Goal: Task Accomplishment & Management: Complete application form

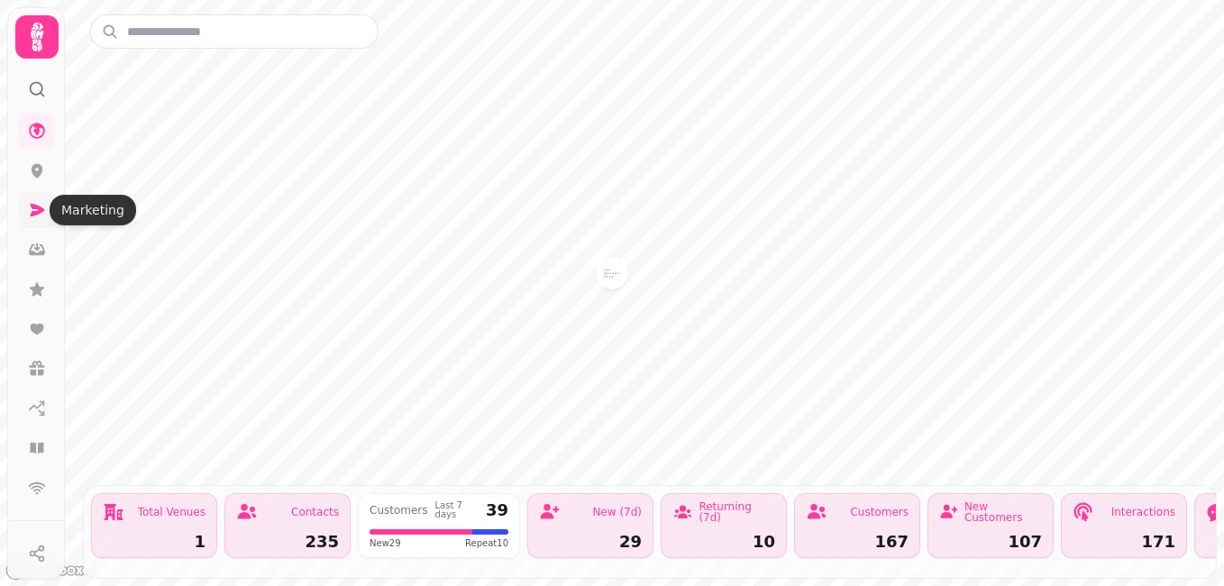
click at [36, 212] on icon at bounding box center [38, 210] width 14 height 13
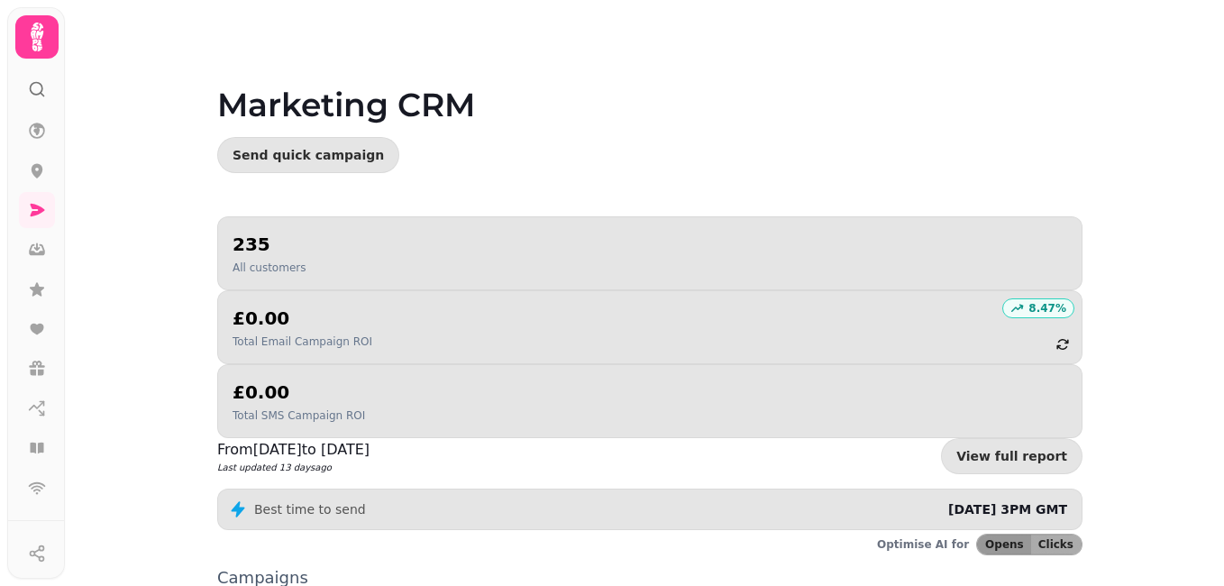
click at [276, 259] on div "235 All customers" at bounding box center [268, 253] width 73 height 43
click at [38, 134] on icon at bounding box center [37, 131] width 16 height 16
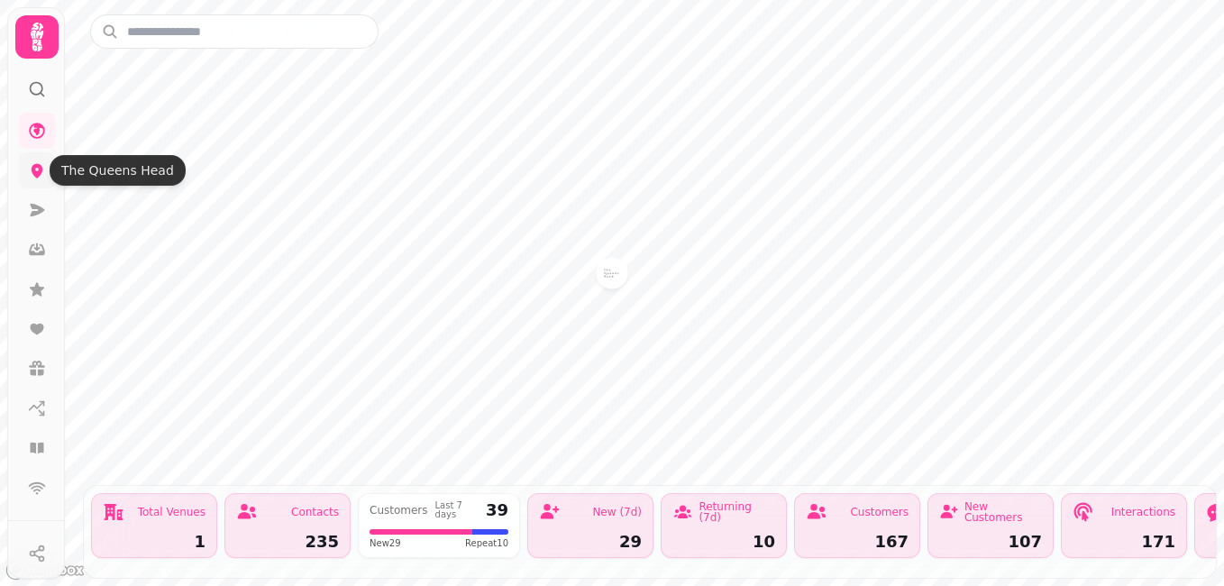
click at [36, 170] on icon at bounding box center [37, 170] width 18 height 18
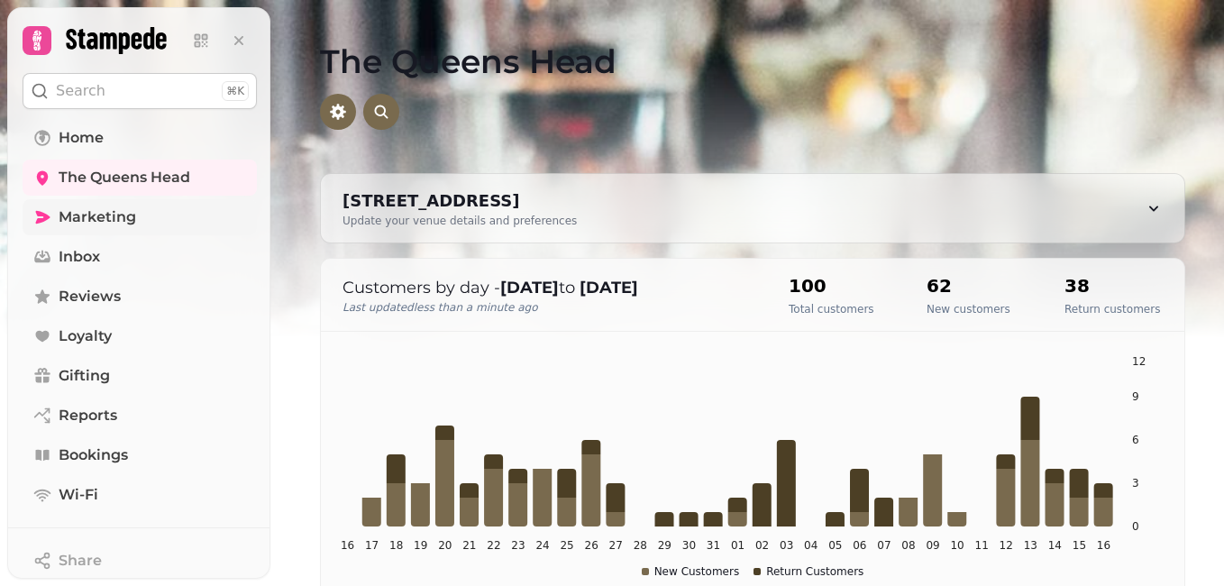
click at [83, 217] on span "Marketing" at bounding box center [97, 217] width 77 height 22
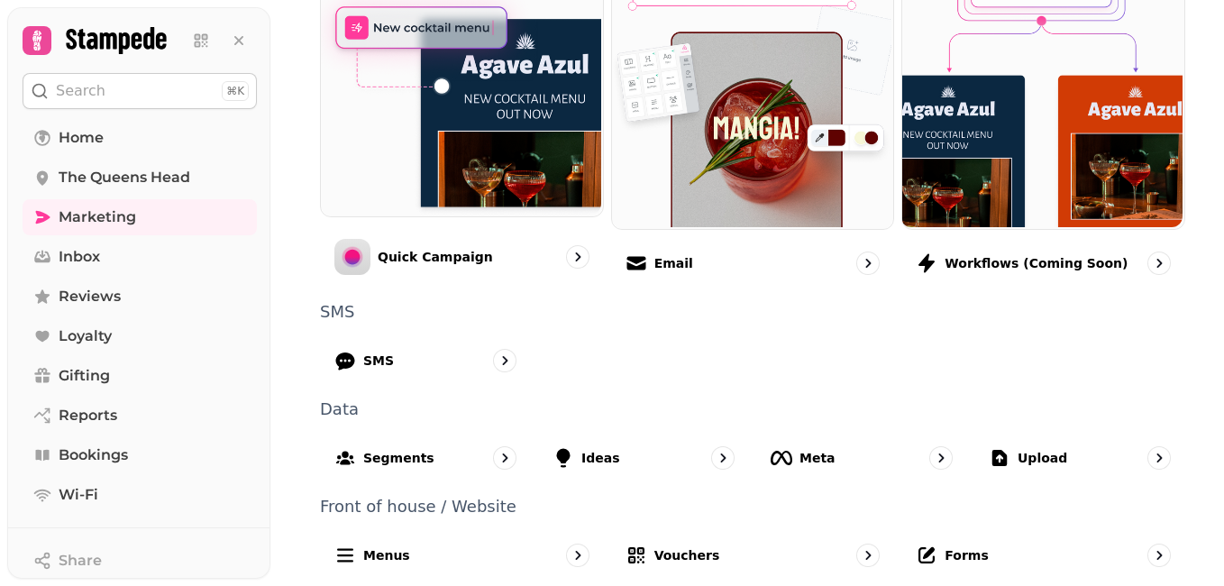
scroll to position [540, 0]
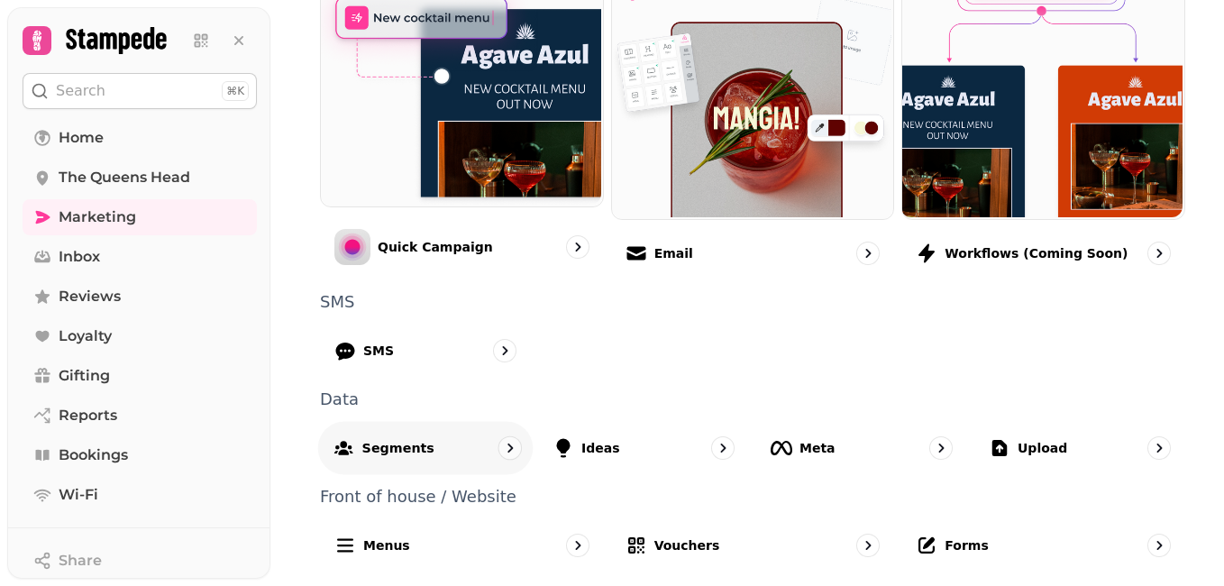
click at [464, 451] on div "Segments" at bounding box center [425, 447] width 215 height 53
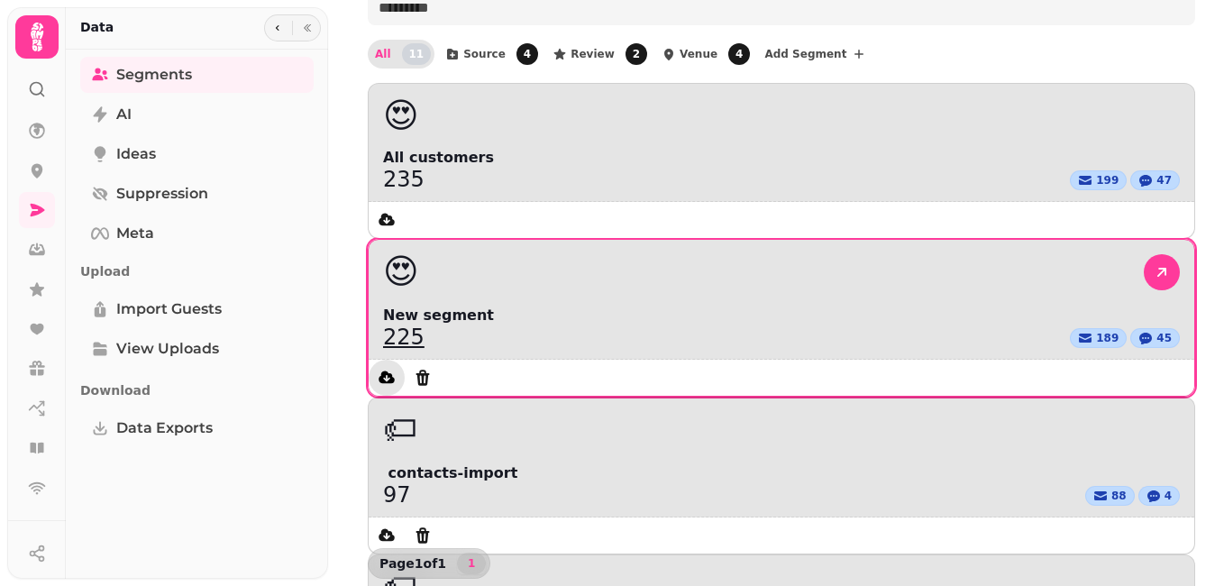
scroll to position [102, 0]
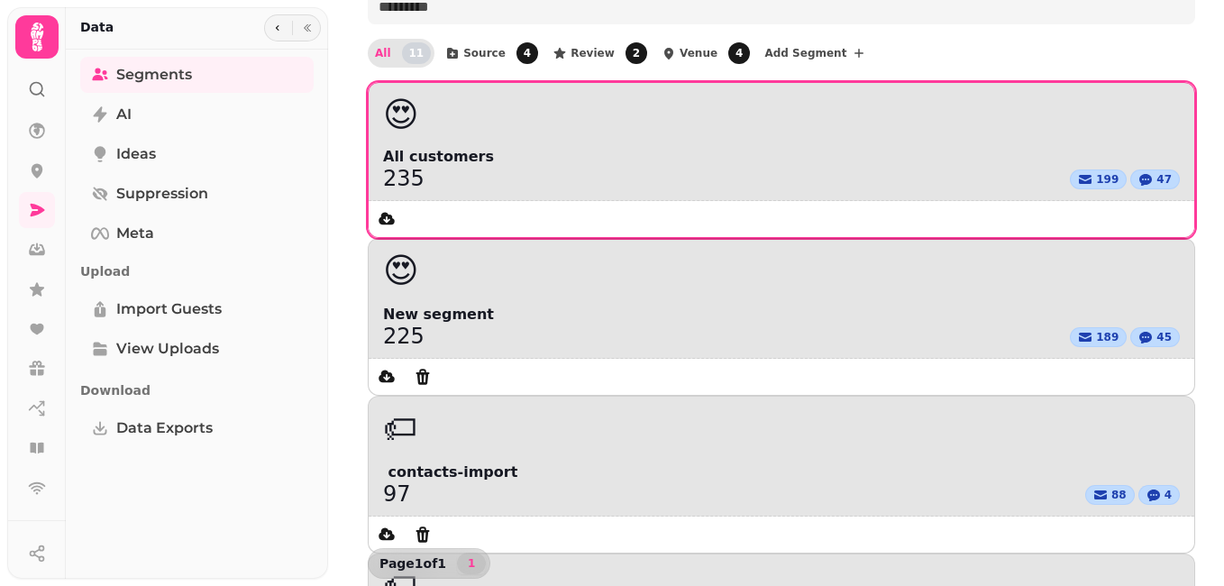
click at [488, 146] on div "😍 All customers 235 199 47" at bounding box center [781, 160] width 827 height 156
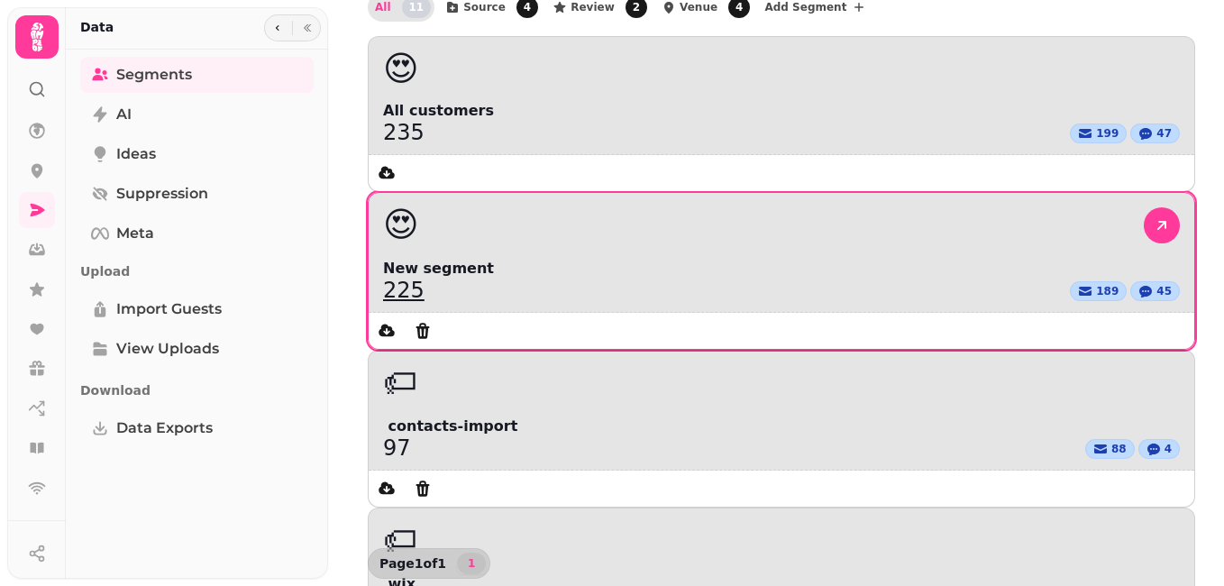
scroll to position [0, 0]
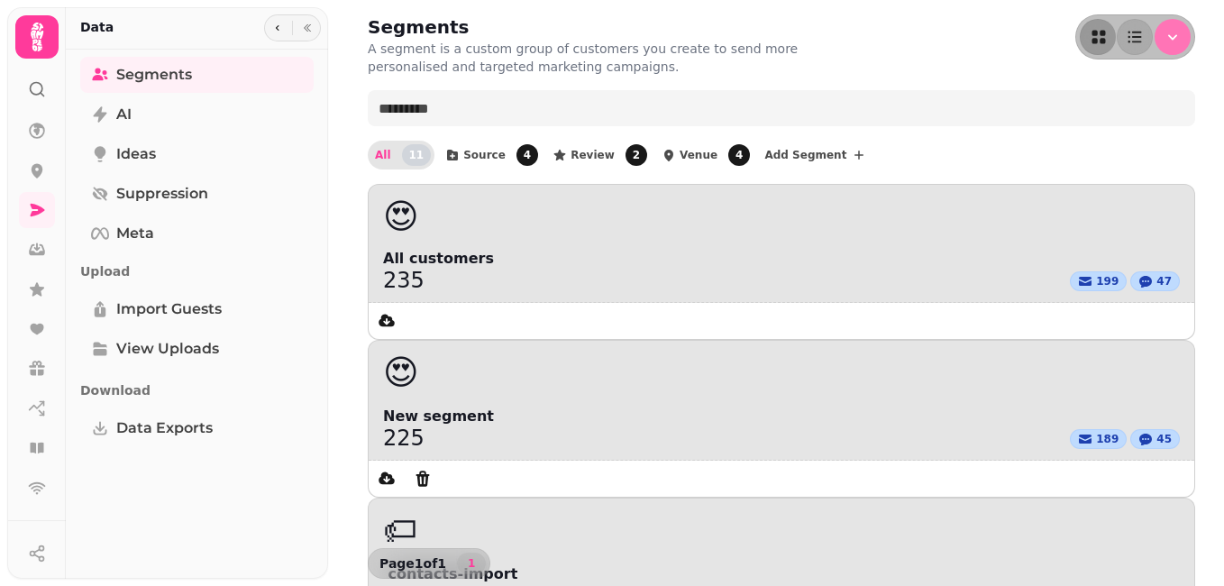
click at [1163, 41] on icon "Menu" at bounding box center [1172, 37] width 18 height 18
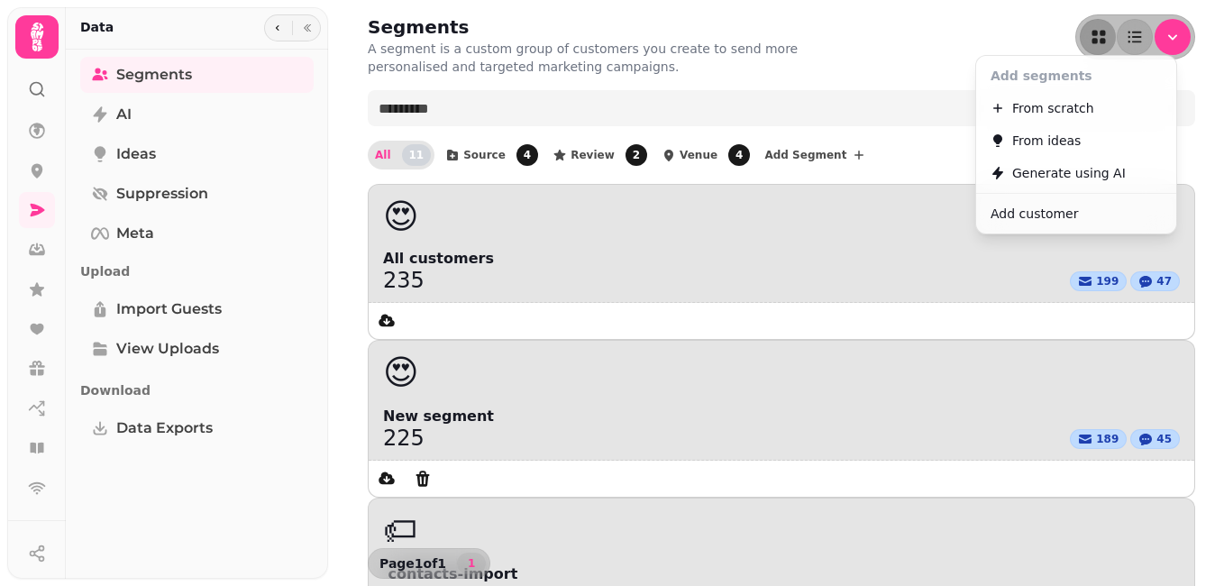
click at [1026, 215] on span "Add customer" at bounding box center [1033, 214] width 87 height 22
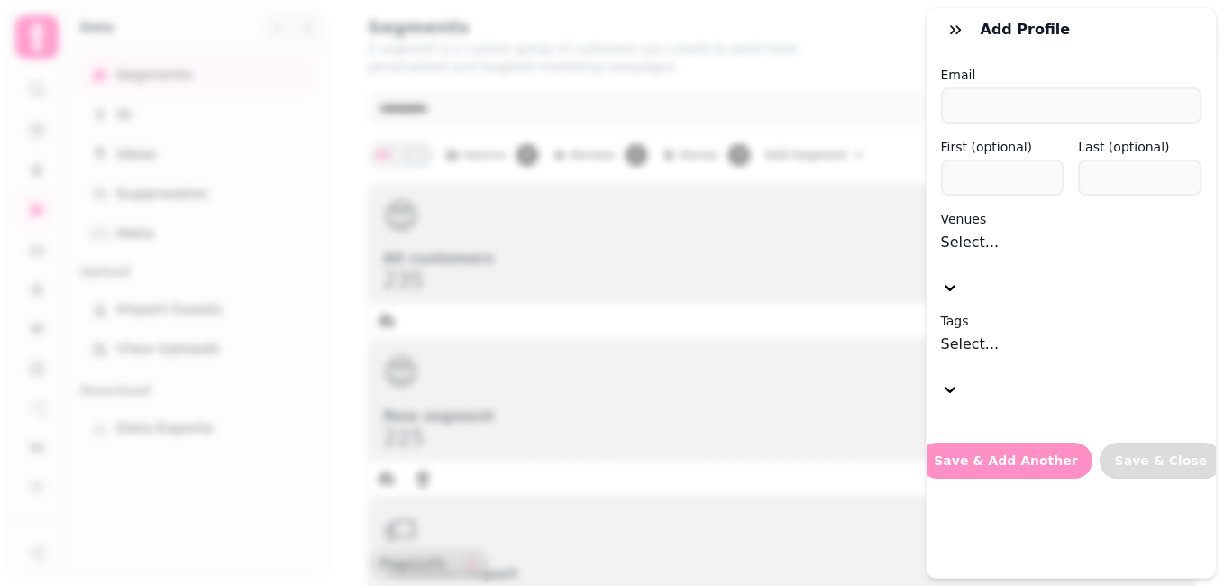
click at [840, 114] on div "Add profile Email First (optional) Last (optional) Venues Select... Tags Select…" at bounding box center [612, 307] width 1224 height 557
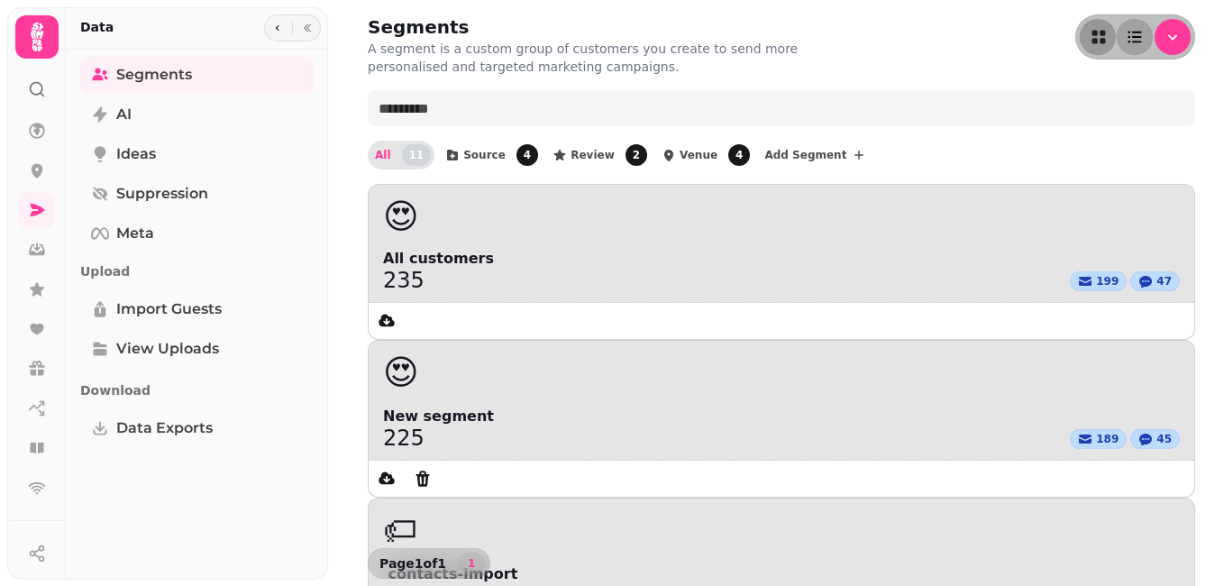
click at [1125, 39] on icon "as-table" at bounding box center [1134, 37] width 18 height 18
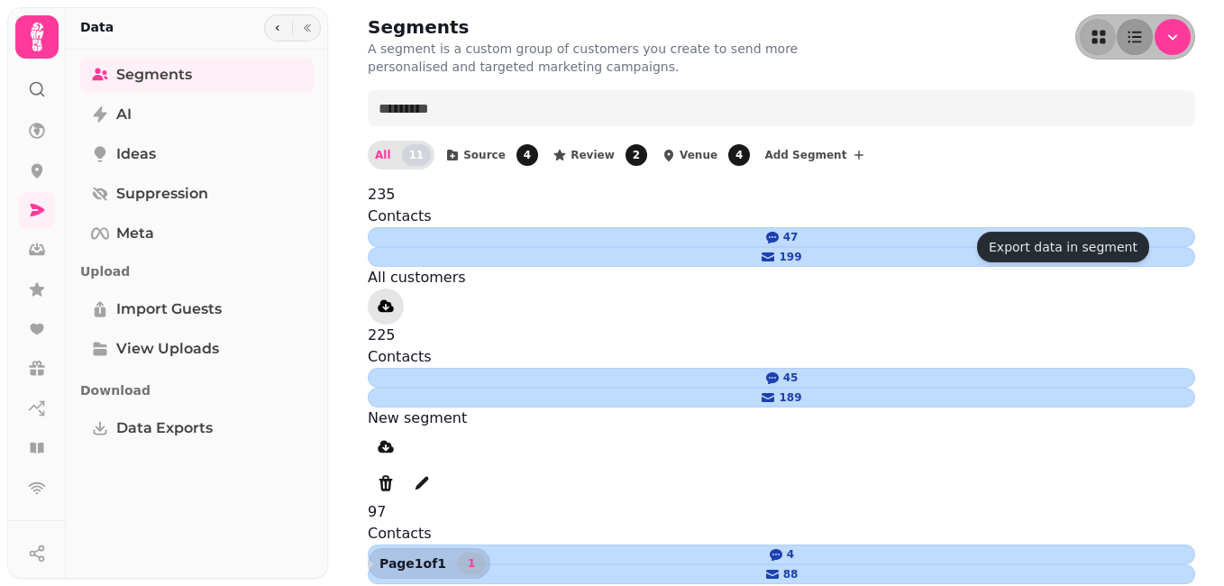
click at [404, 288] on button "data export" at bounding box center [386, 306] width 36 height 36
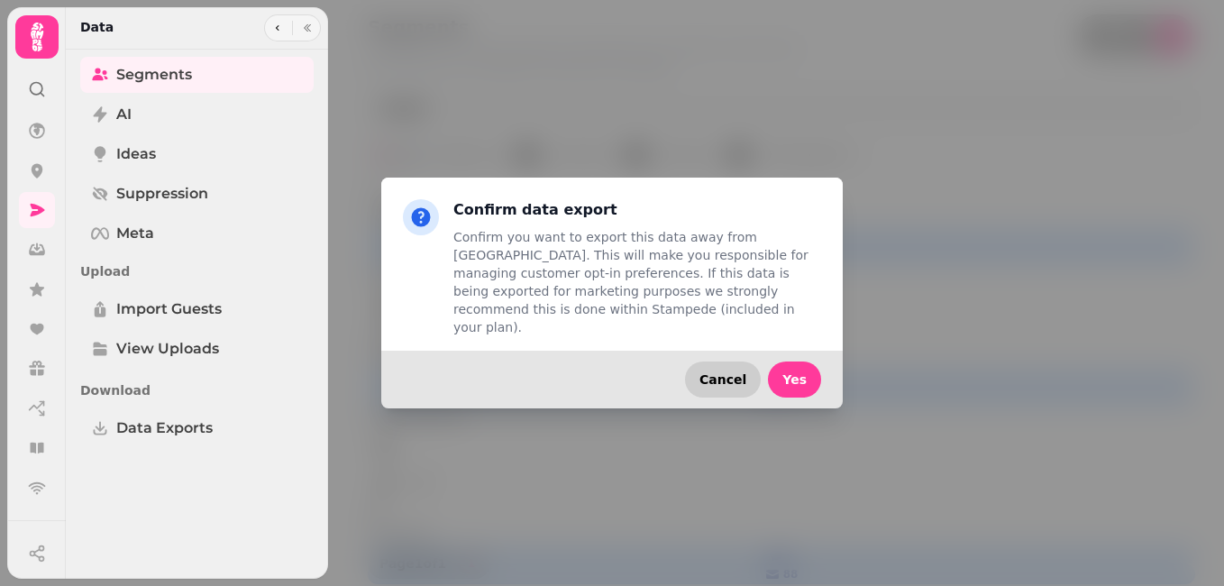
click at [727, 373] on span "Cancel" at bounding box center [722, 379] width 47 height 13
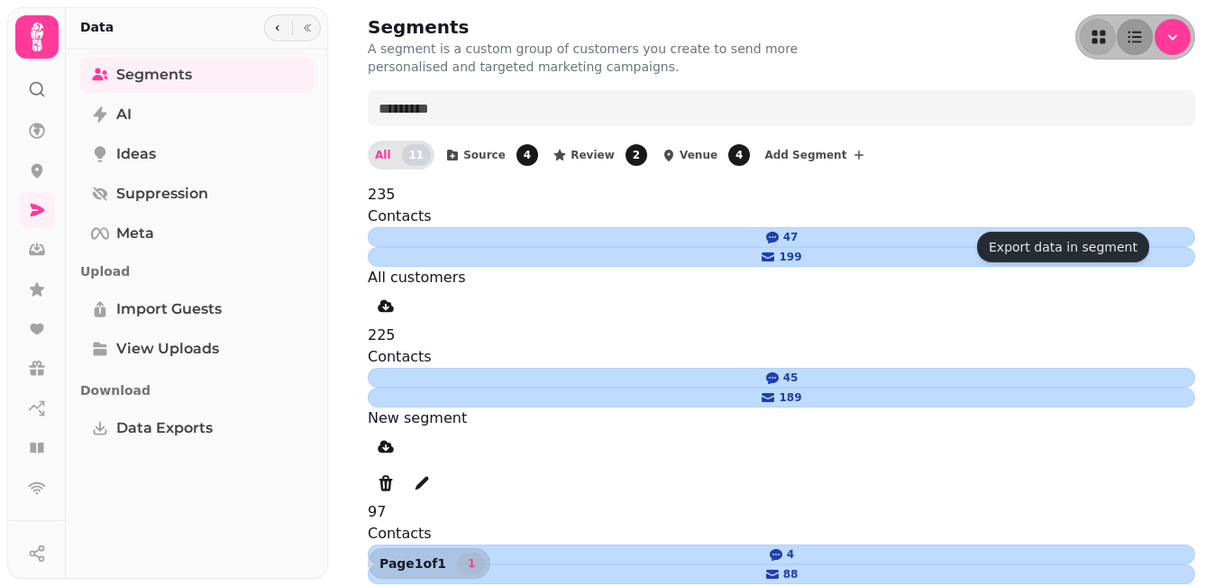
click at [505, 585] on link "🏷️ contacts-import" at bounding box center [436, 594] width 137 height 17
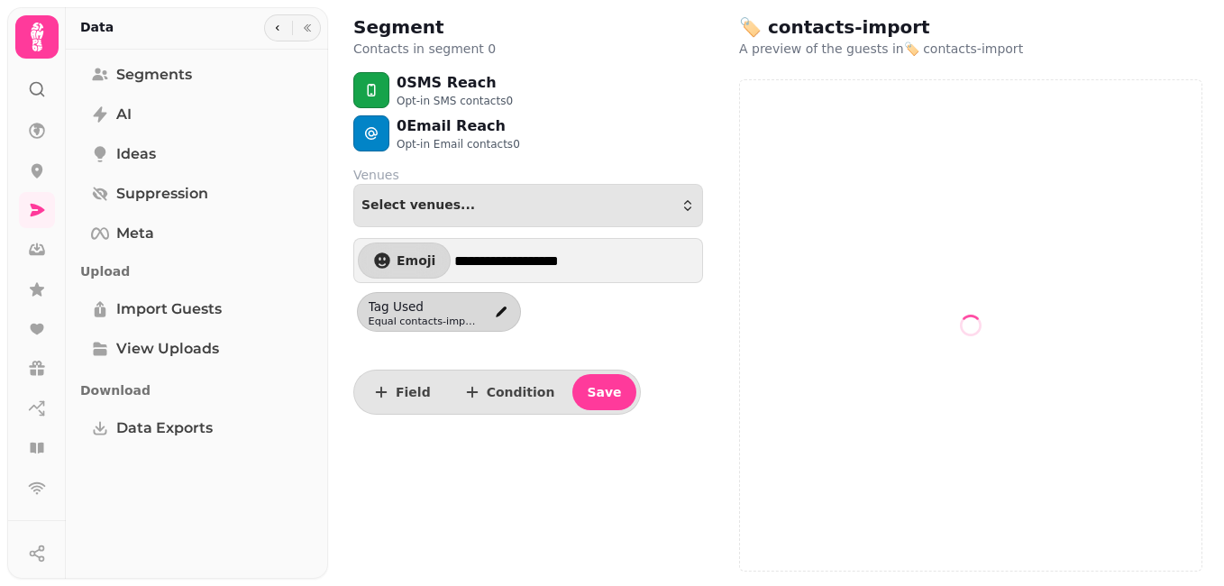
select select "**"
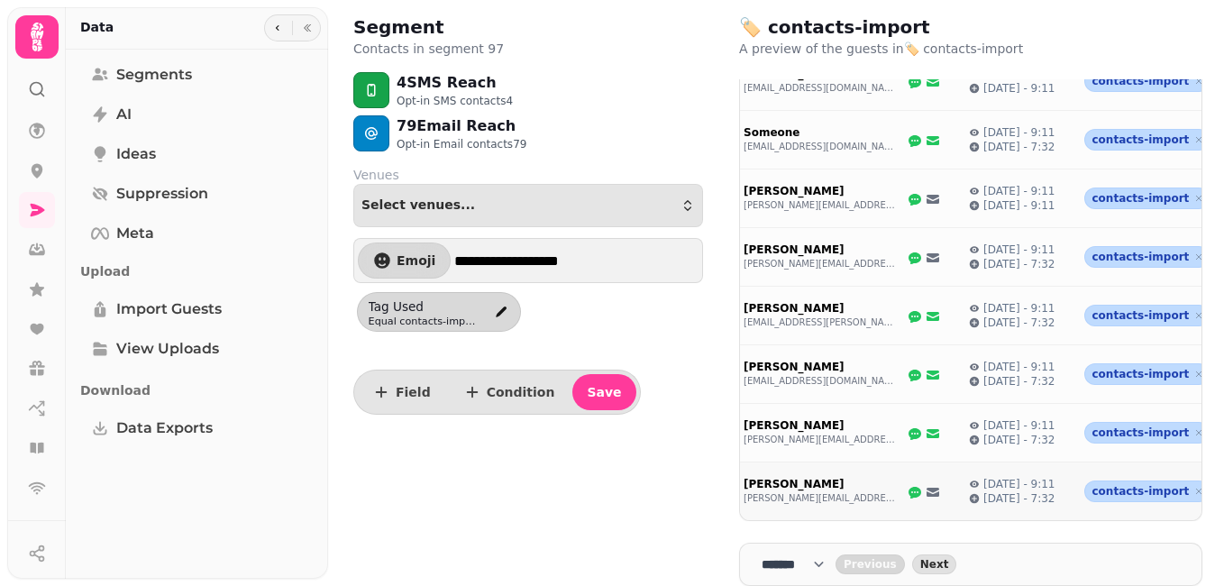
scroll to position [0, 98]
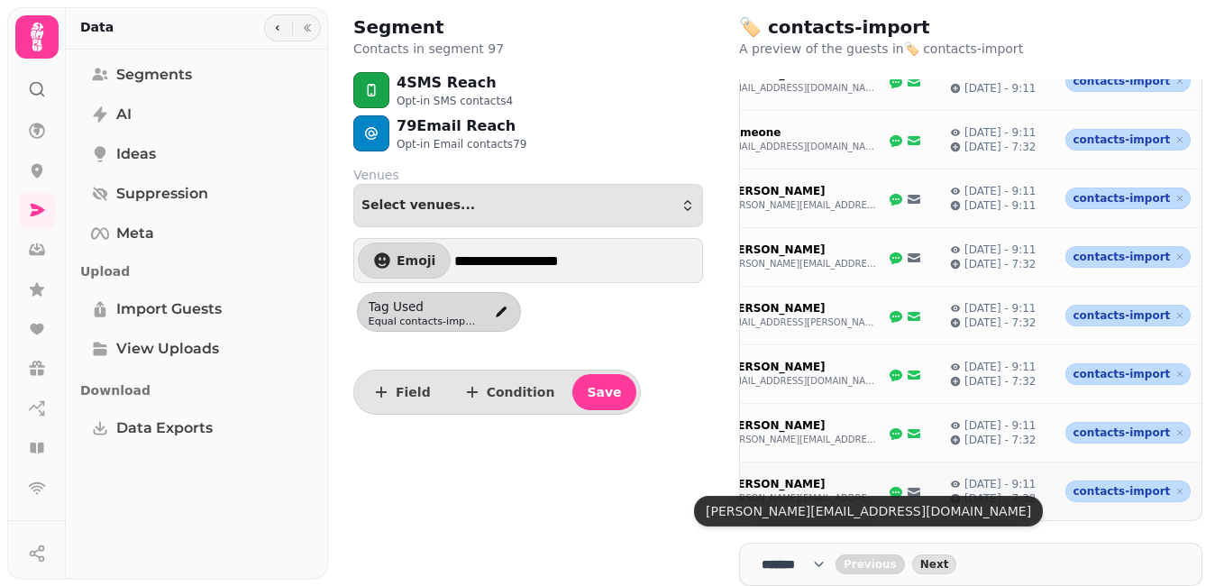
click at [802, 491] on button "miriamwohl@hotmail.com" at bounding box center [800, 498] width 153 height 14
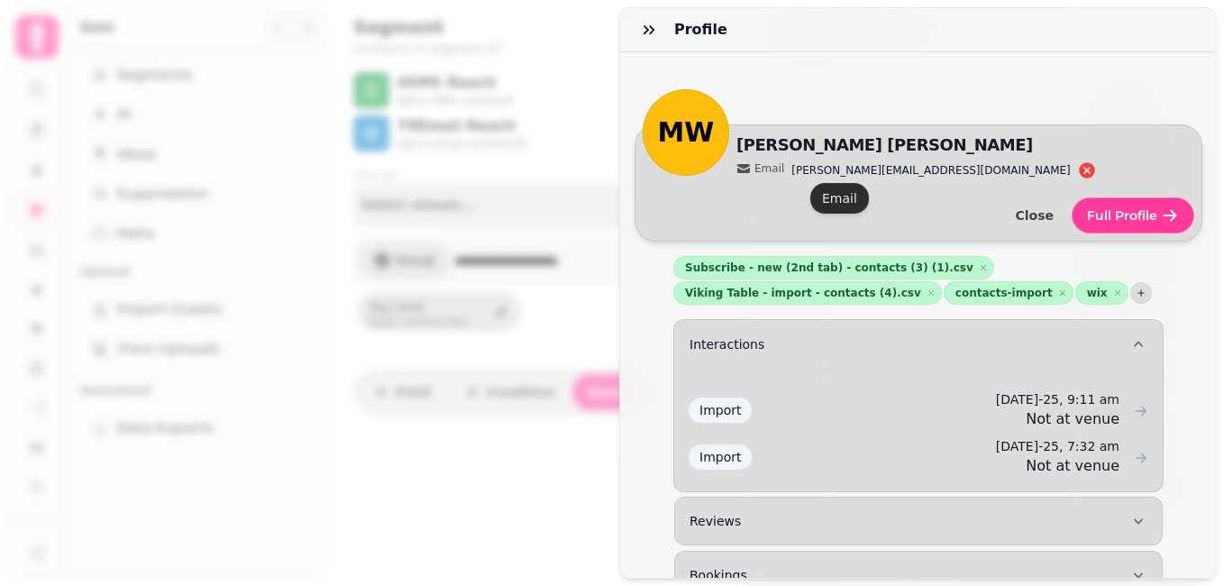
click at [1079, 171] on icon at bounding box center [1087, 170] width 16 height 16
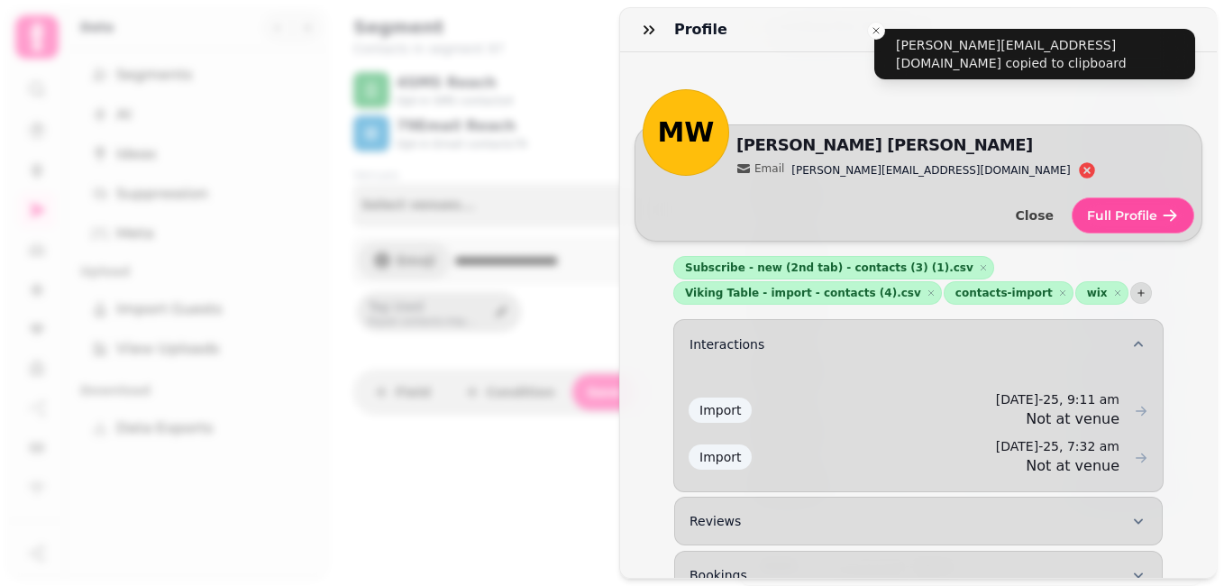
click at [1092, 220] on span "Full Profile" at bounding box center [1122, 215] width 70 height 13
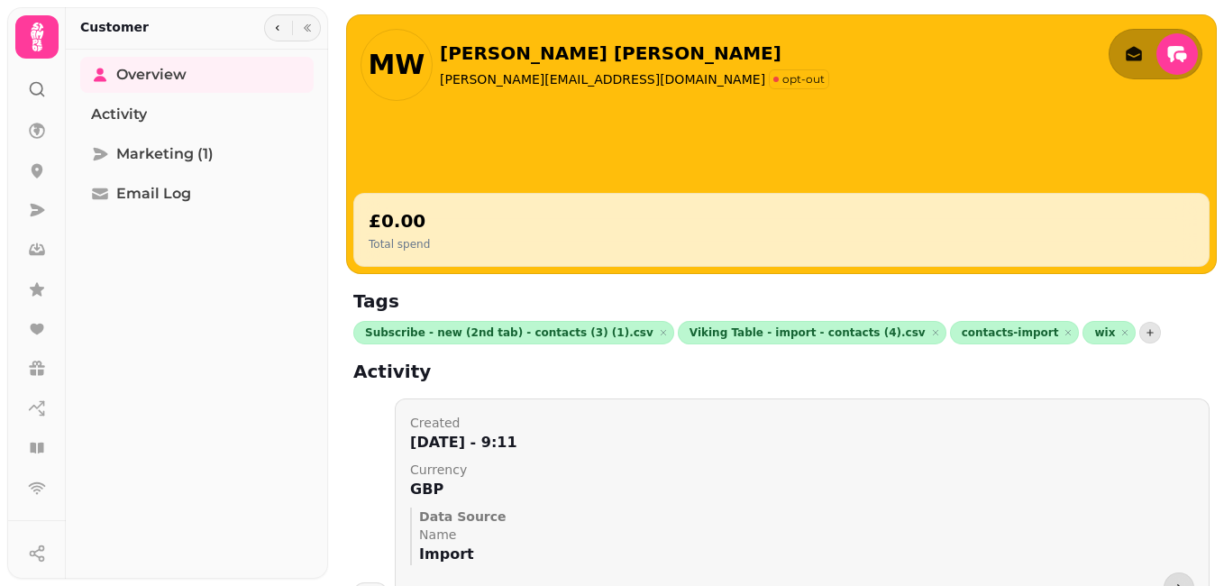
click at [782, 86] on p "opt-out" at bounding box center [803, 79] width 42 height 14
click at [176, 156] on span "Marketing (1)" at bounding box center [164, 154] width 97 height 22
select select "**"
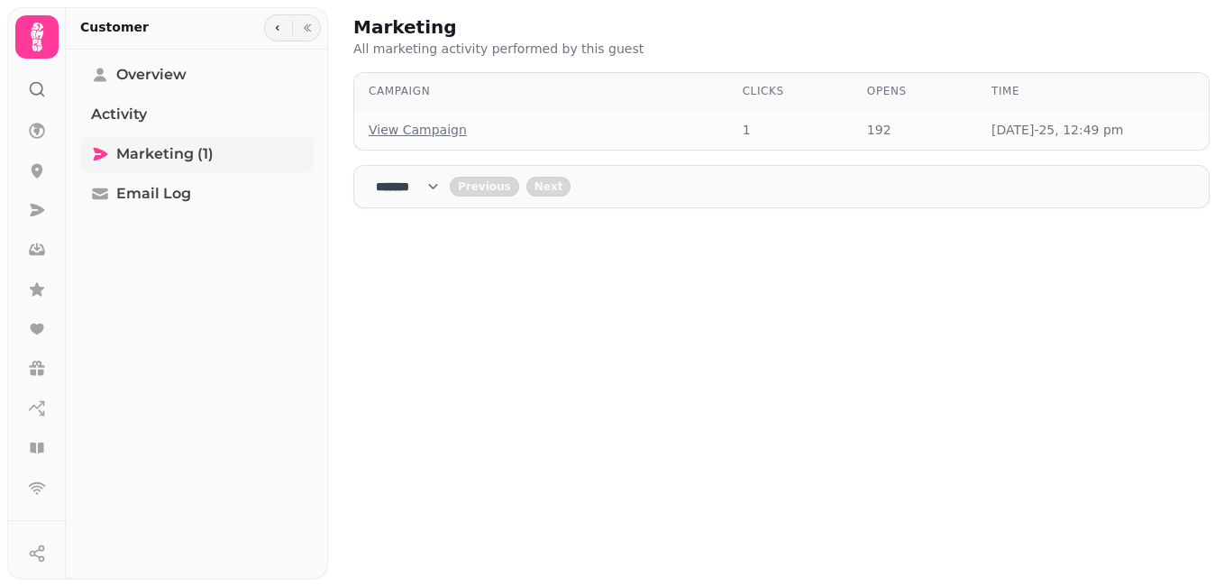
click at [161, 151] on span "Marketing (1)" at bounding box center [164, 154] width 97 height 22
click at [147, 153] on span "Marketing (1)" at bounding box center [164, 154] width 97 height 22
click at [271, 27] on button "button" at bounding box center [278, 28] width 22 height 22
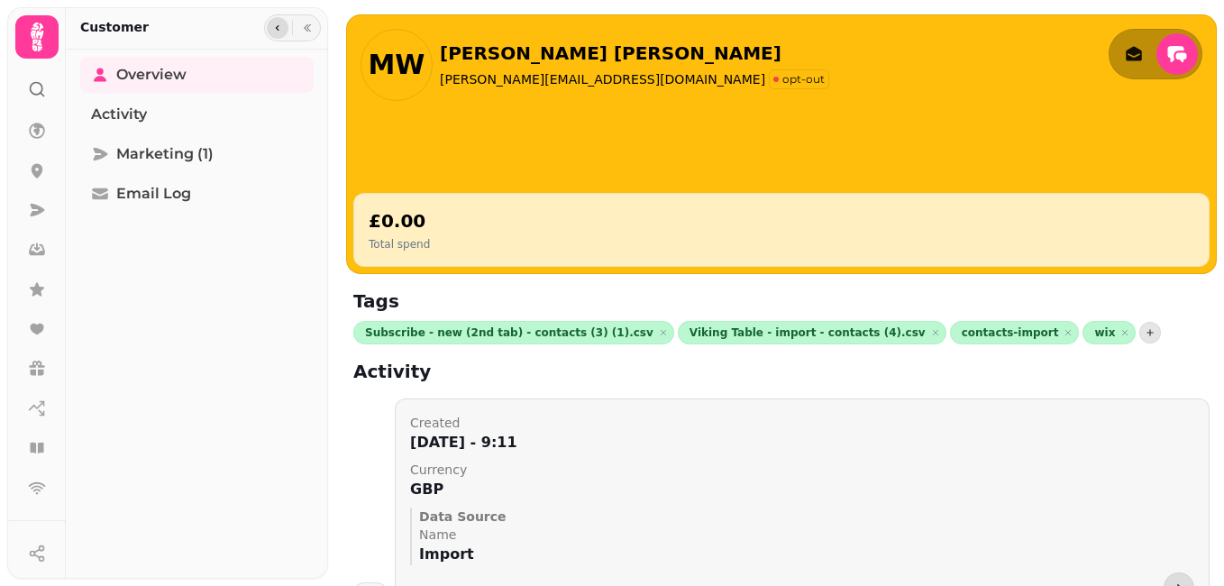
click at [285, 28] on button "button" at bounding box center [278, 28] width 22 height 22
select select "**"
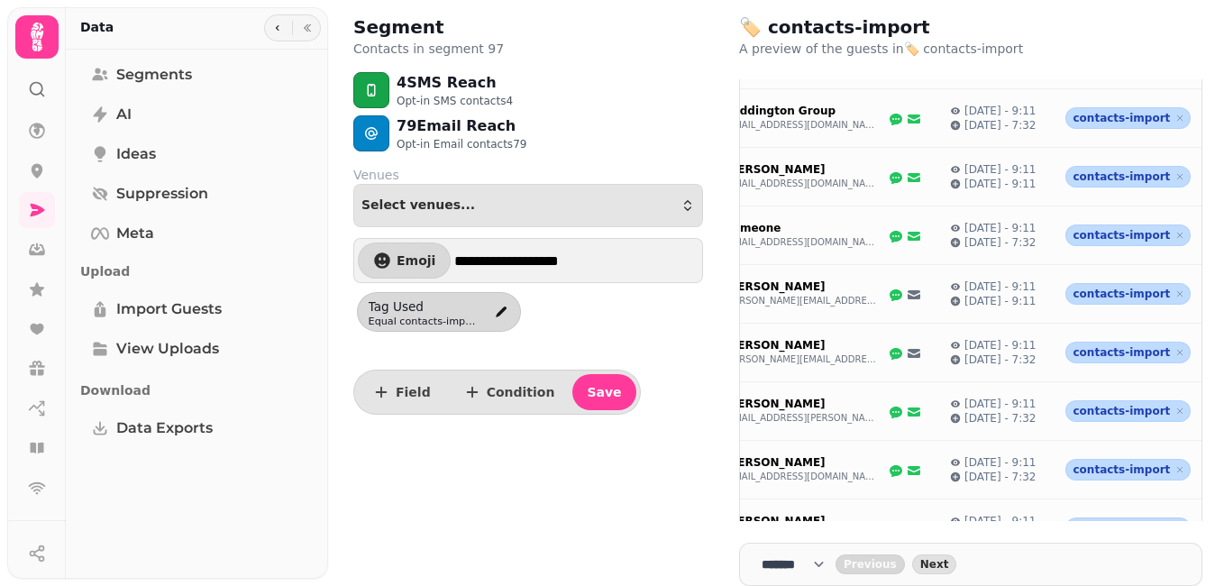
scroll to position [1090, 0]
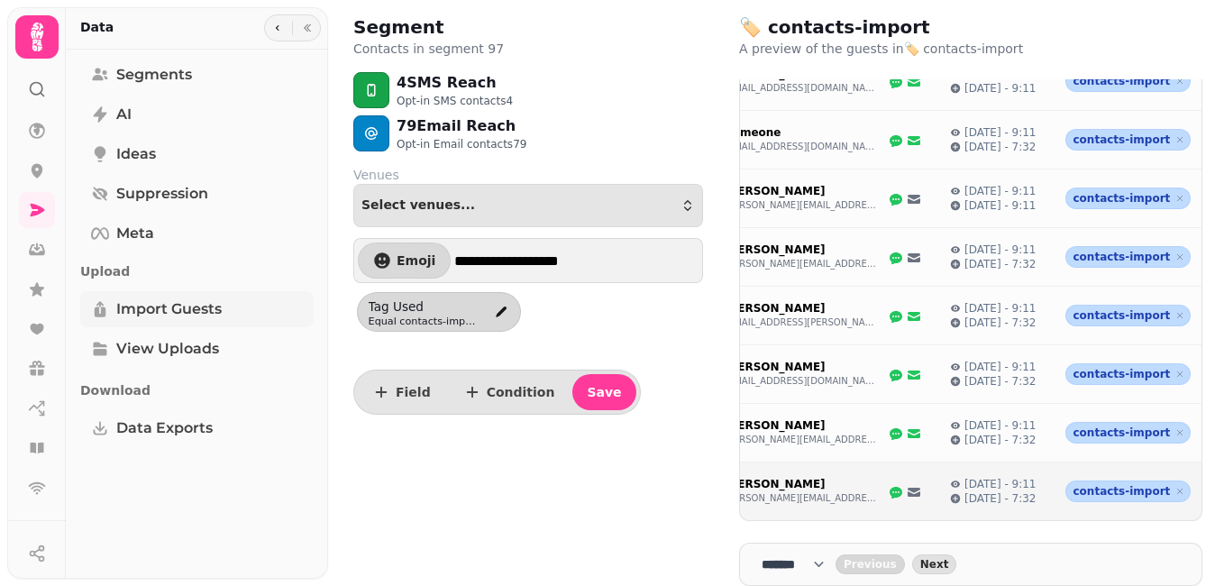
click at [196, 312] on span "Import Guests" at bounding box center [168, 309] width 105 height 22
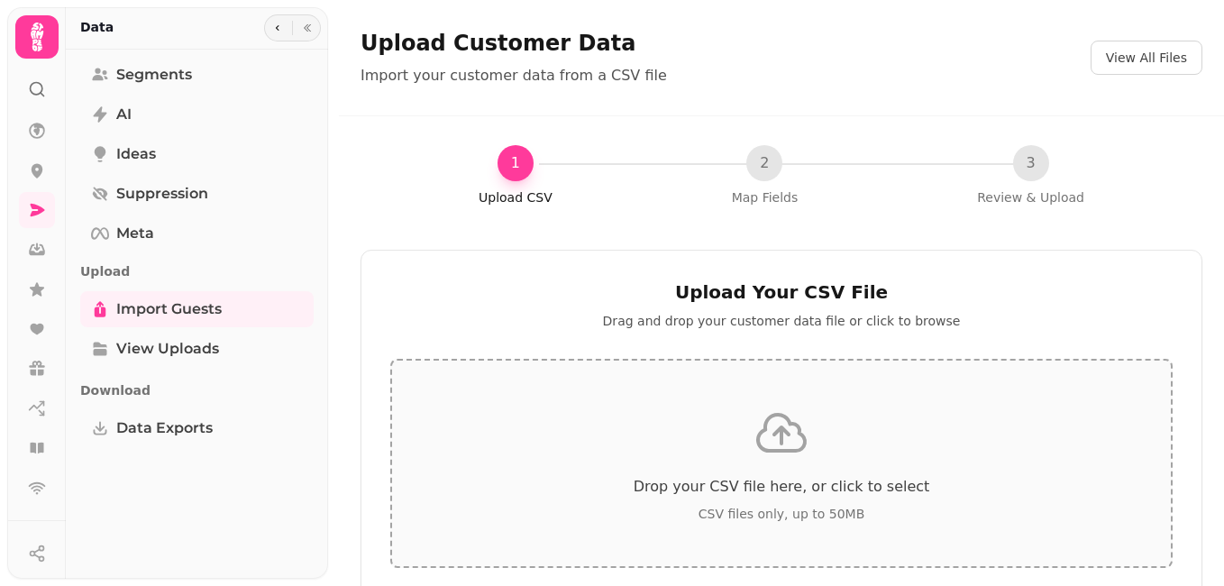
click at [774, 446] on icon at bounding box center [781, 433] width 58 height 58
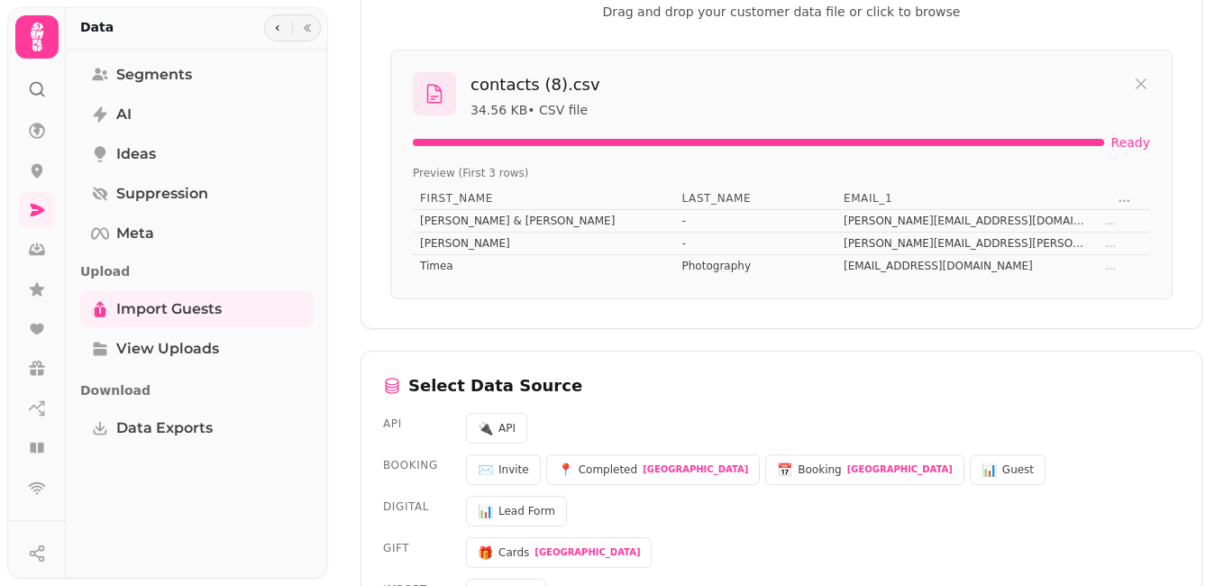
scroll to position [1258, 0]
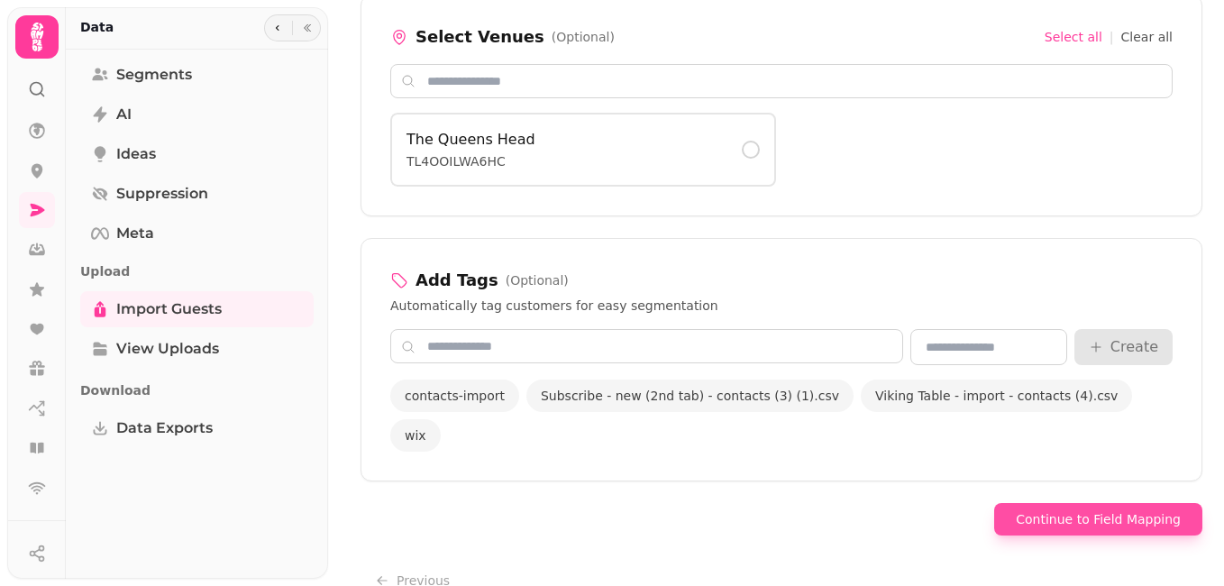
click at [1112, 503] on button "Continue to Field Mapping" at bounding box center [1098, 519] width 208 height 32
select select "*******"
select select "**********"
select select "*********"
select select "*******"
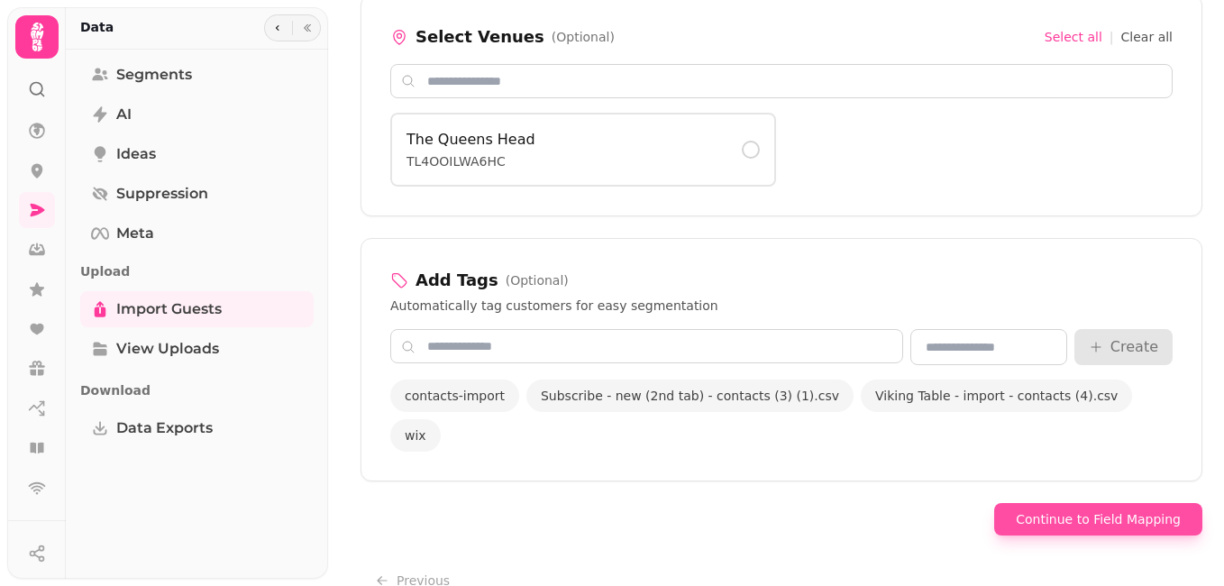
select select "**********"
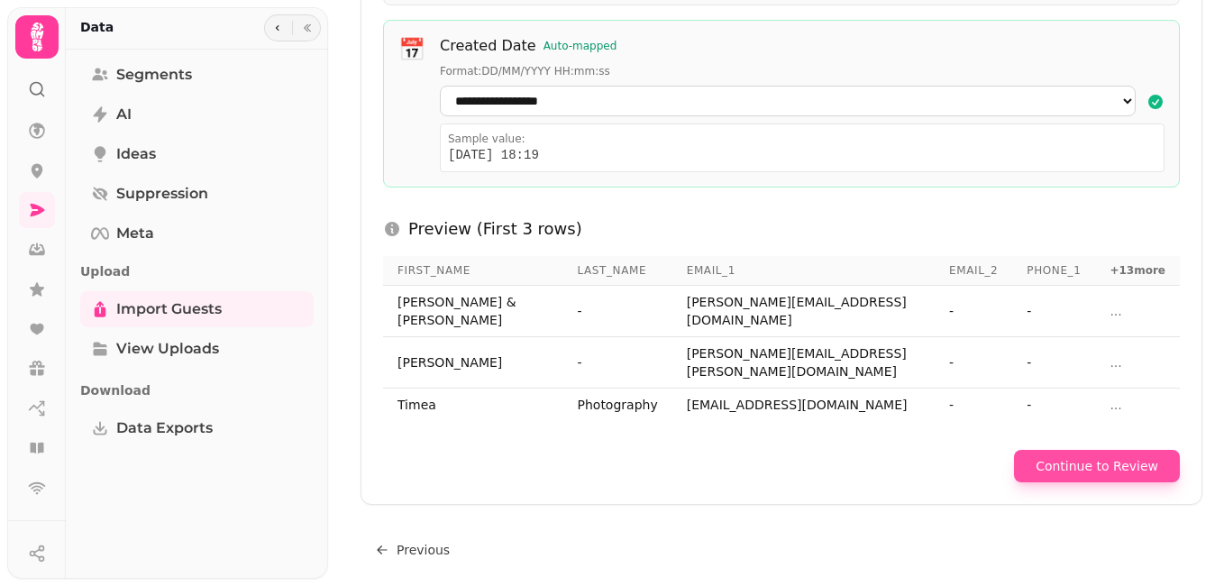
click at [1097, 459] on button "Continue to Review" at bounding box center [1097, 466] width 166 height 32
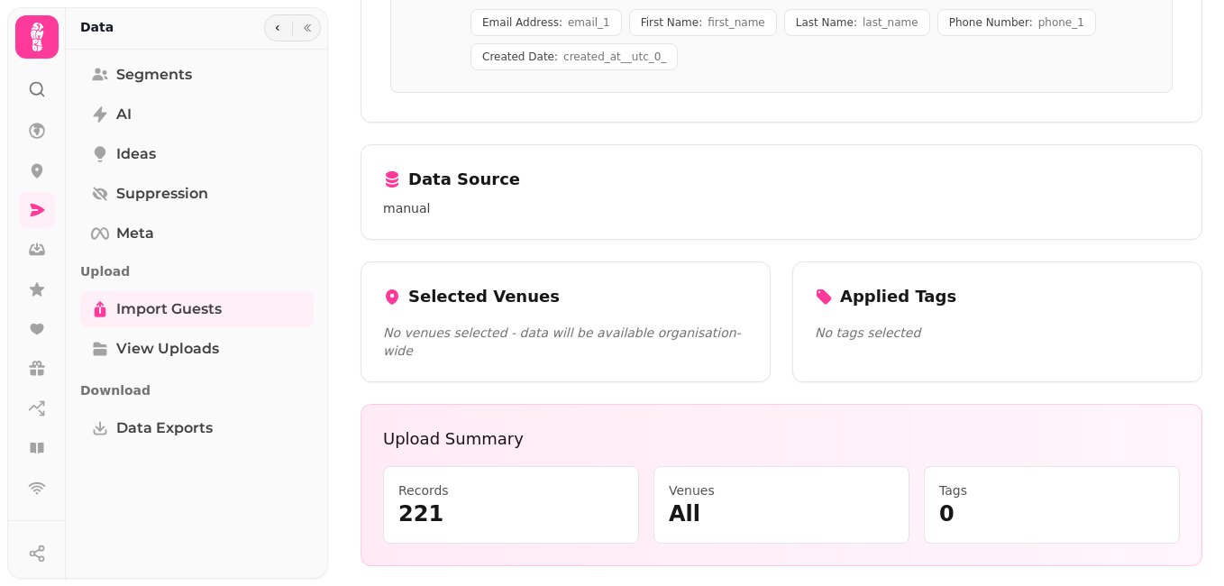
scroll to position [478, 0]
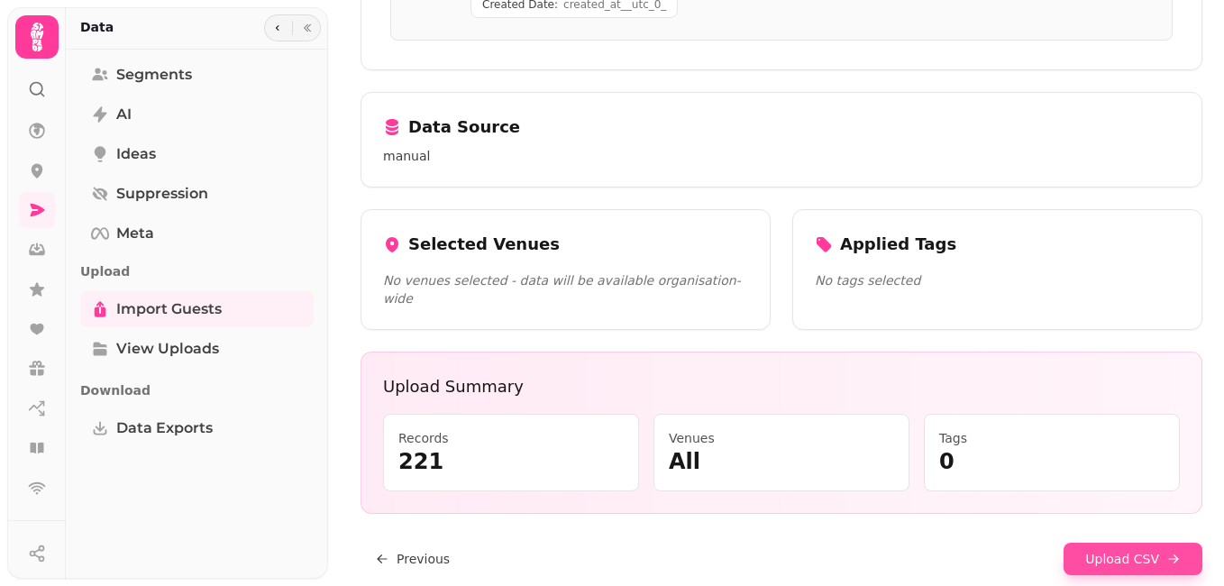
click at [1109, 542] on button "Upload CSV" at bounding box center [1132, 558] width 139 height 32
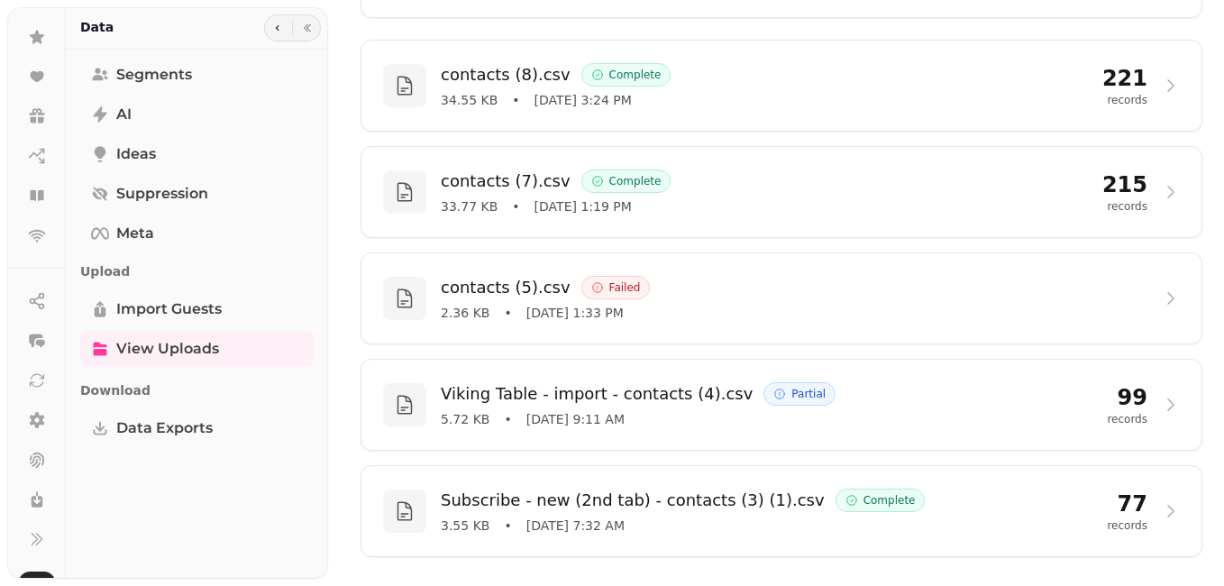
scroll to position [289, 0]
click at [35, 503] on icon at bounding box center [37, 502] width 18 height 18
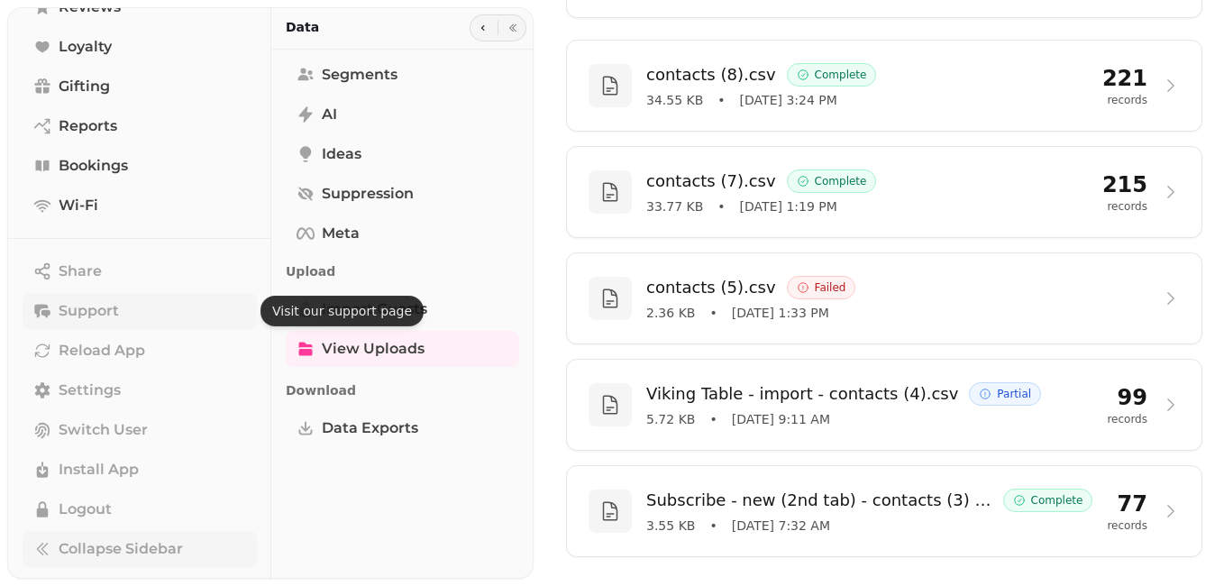
click at [120, 317] on button "Support" at bounding box center [140, 311] width 234 height 36
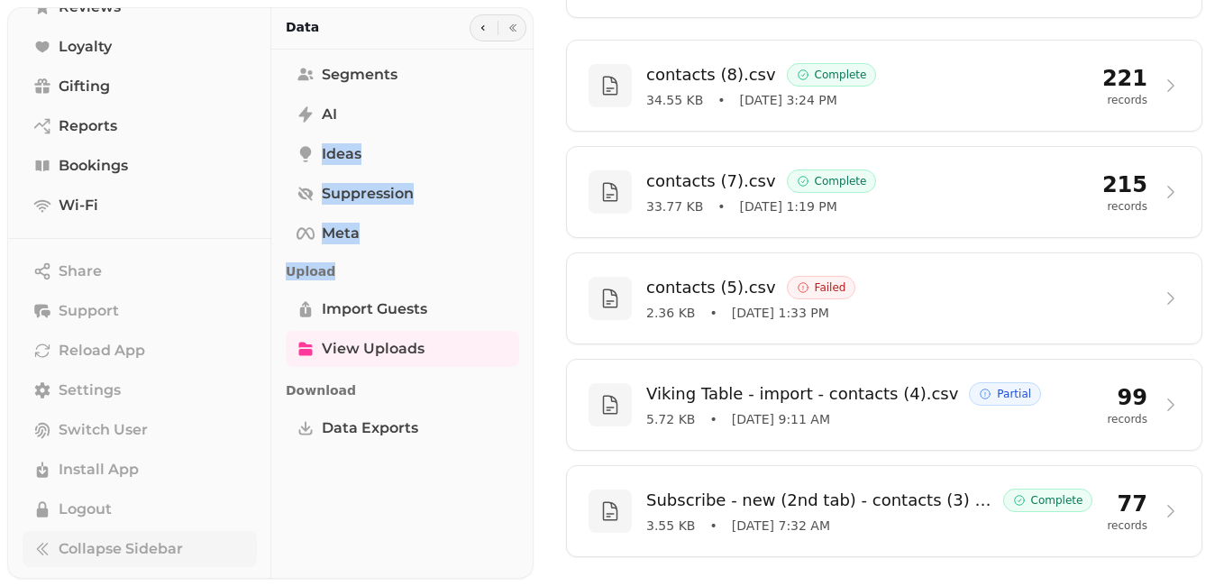
drag, startPoint x: 524, startPoint y: 271, endPoint x: 530, endPoint y: 131, distance: 140.7
click at [530, 131] on div "Segments AI Ideas Suppression Meta Upload Import Guests View Uploads Download D…" at bounding box center [402, 314] width 262 height 514
drag, startPoint x: 530, startPoint y: 131, endPoint x: 463, endPoint y: 143, distance: 67.9
click at [463, 143] on link "Ideas" at bounding box center [402, 154] width 233 height 36
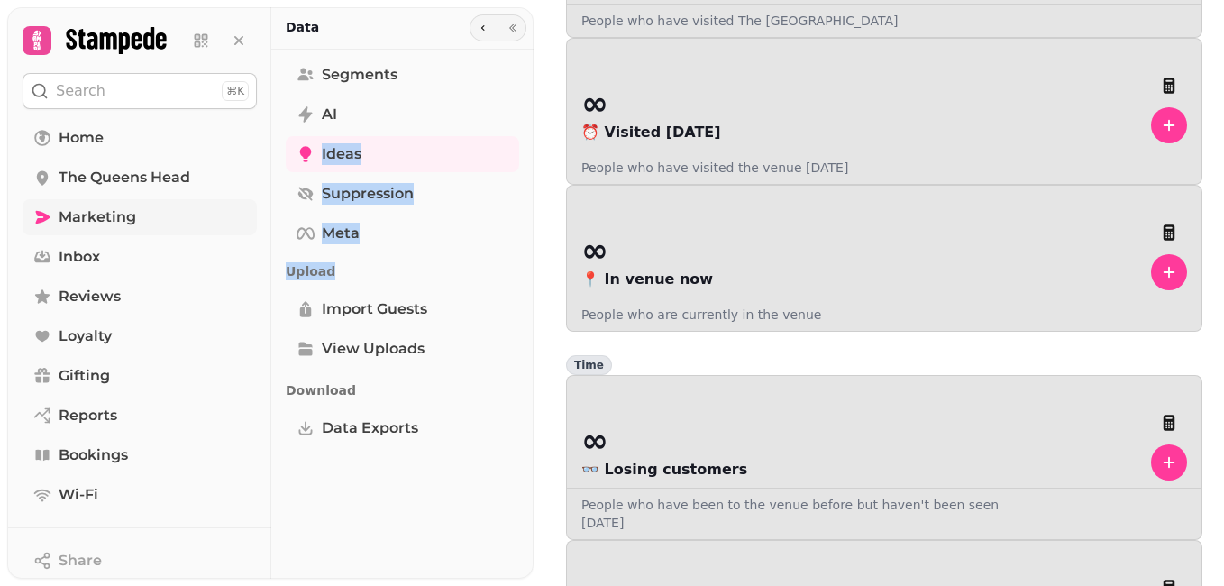
click at [130, 215] on span "Marketing" at bounding box center [97, 217] width 77 height 22
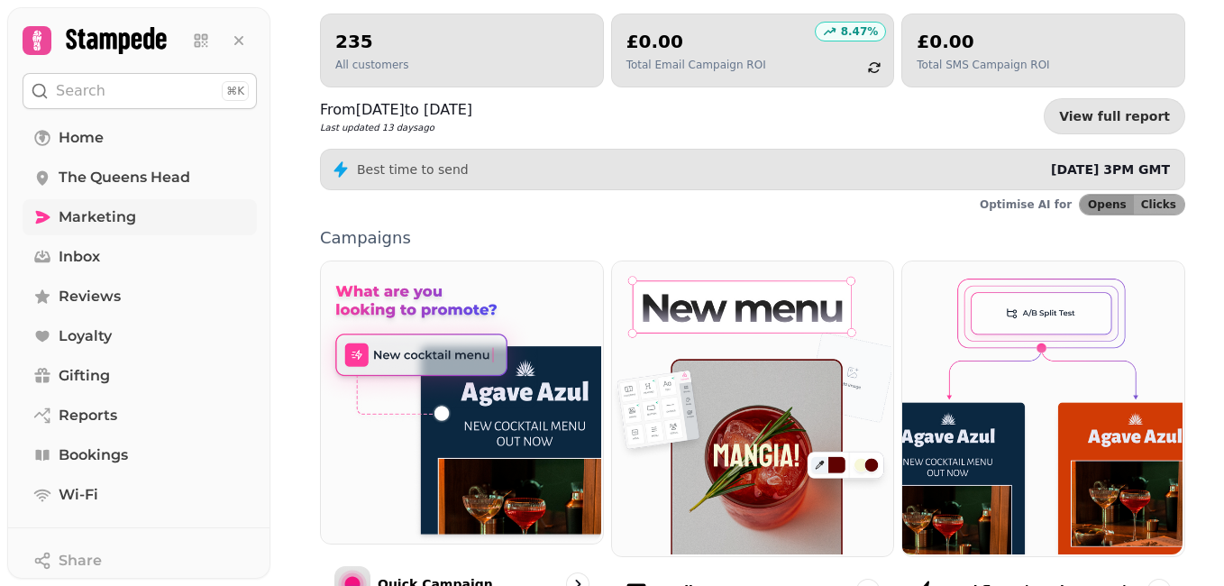
click at [109, 220] on span "Marketing" at bounding box center [97, 217] width 77 height 22
